Goal: Task Accomplishment & Management: Manage account settings

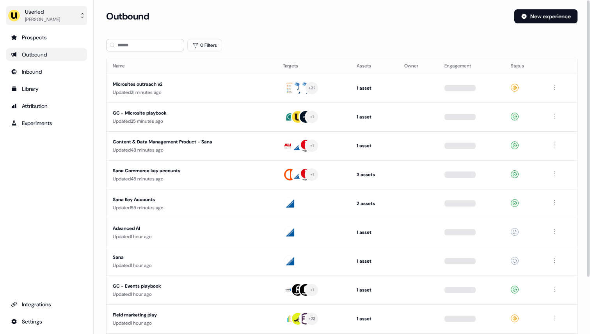
click at [51, 23] on div "Ryan Hennessy" at bounding box center [42, 20] width 35 height 8
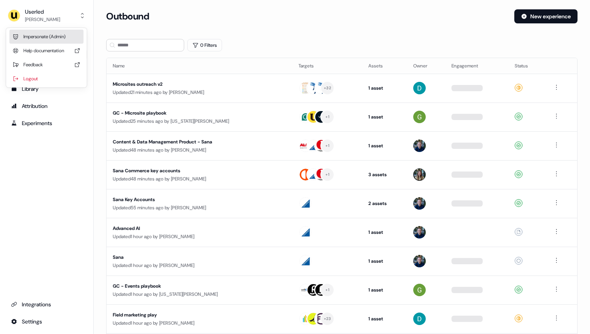
click at [50, 36] on div "Impersonate (Admin)" at bounding box center [46, 37] width 74 height 14
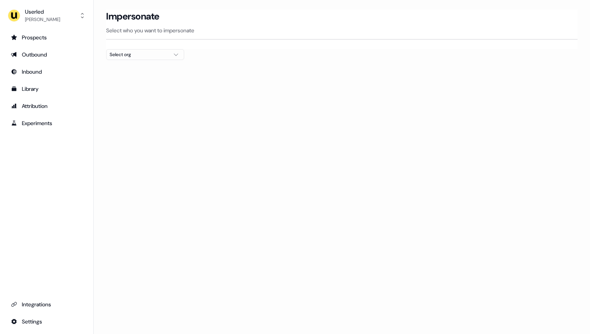
click at [121, 54] on div "Select org" at bounding box center [139, 55] width 59 height 8
type input "****"
click at [129, 80] on div "Telgorithm" at bounding box center [145, 82] width 77 height 12
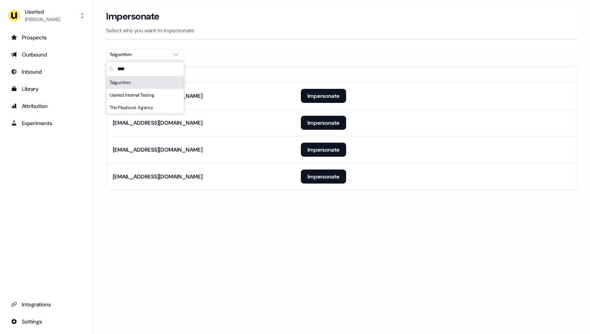
click at [312, 60] on div at bounding box center [341, 63] width 471 height 6
click at [311, 150] on button "Impersonate" at bounding box center [323, 150] width 45 height 14
